Goal: Navigation & Orientation: Find specific page/section

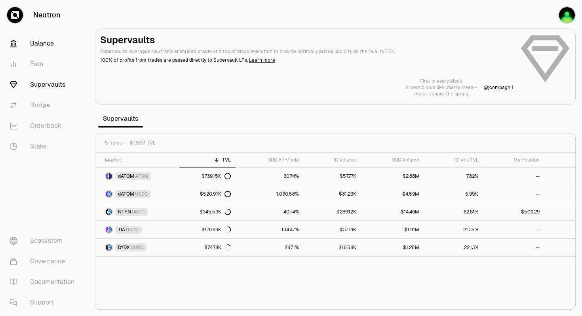
click at [40, 44] on link "Balance" at bounding box center [44, 43] width 82 height 21
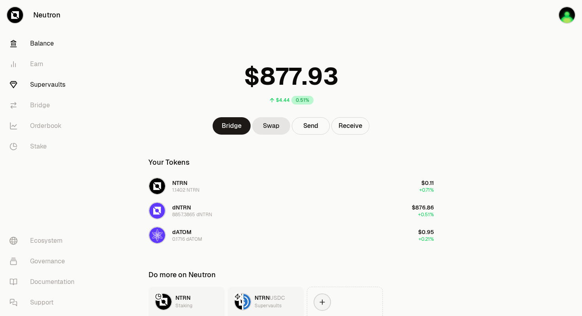
click at [38, 83] on link "Supervaults" at bounding box center [44, 84] width 82 height 21
